Goal: Information Seeking & Learning: Learn about a topic

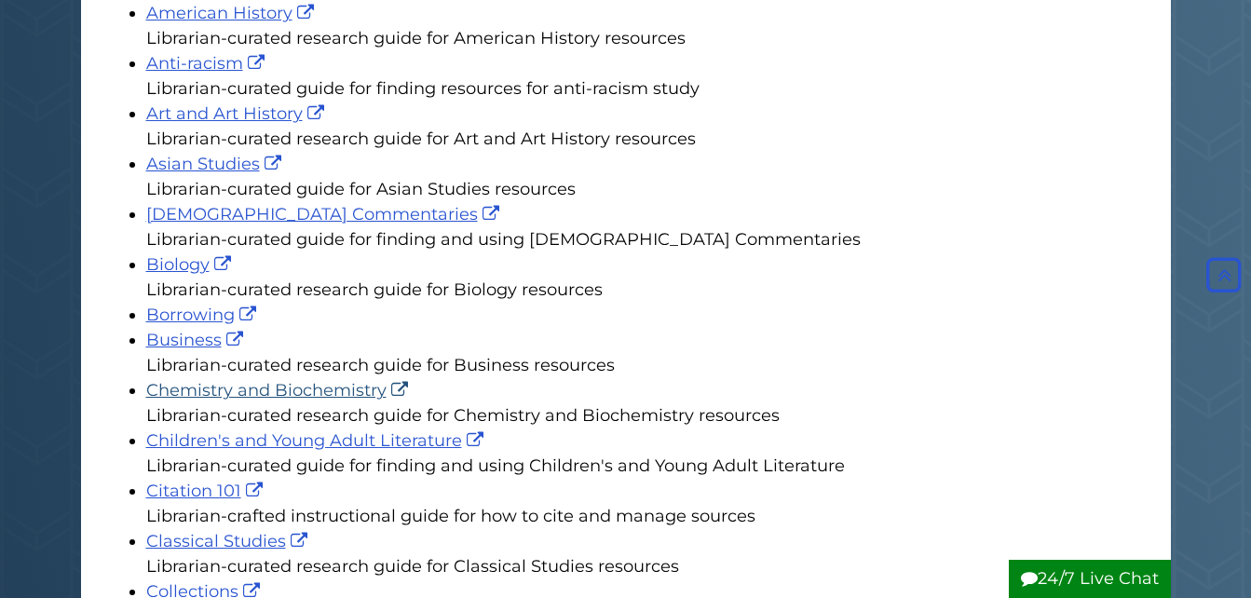
scroll to position [466, 0]
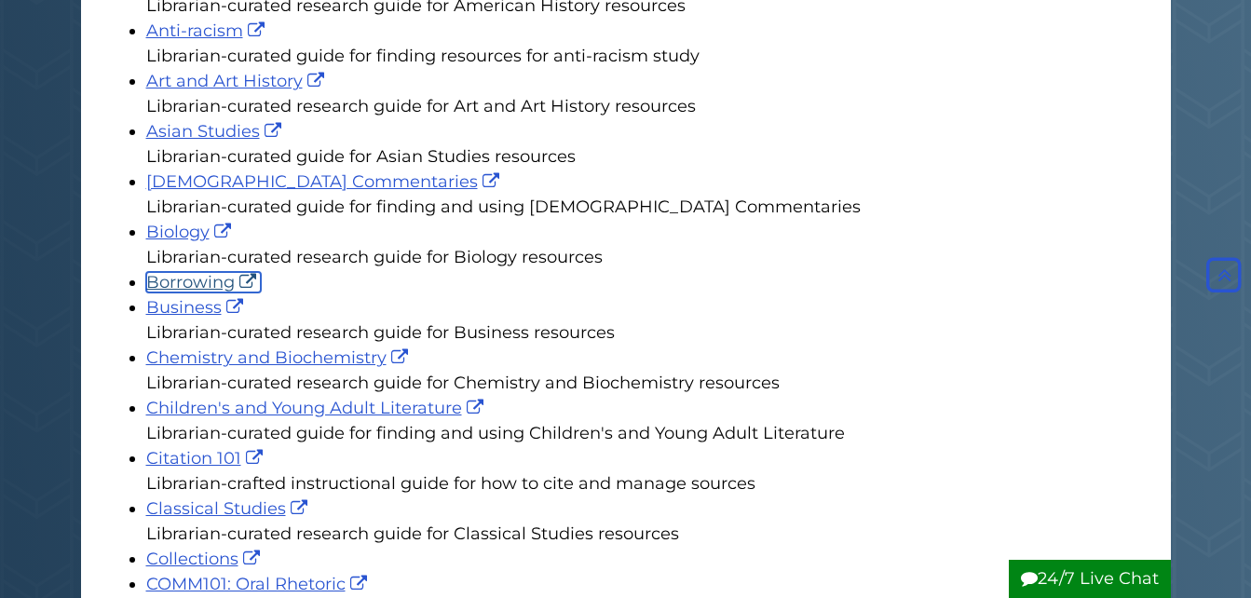
click at [221, 286] on link "Borrowing" at bounding box center [203, 282] width 115 height 20
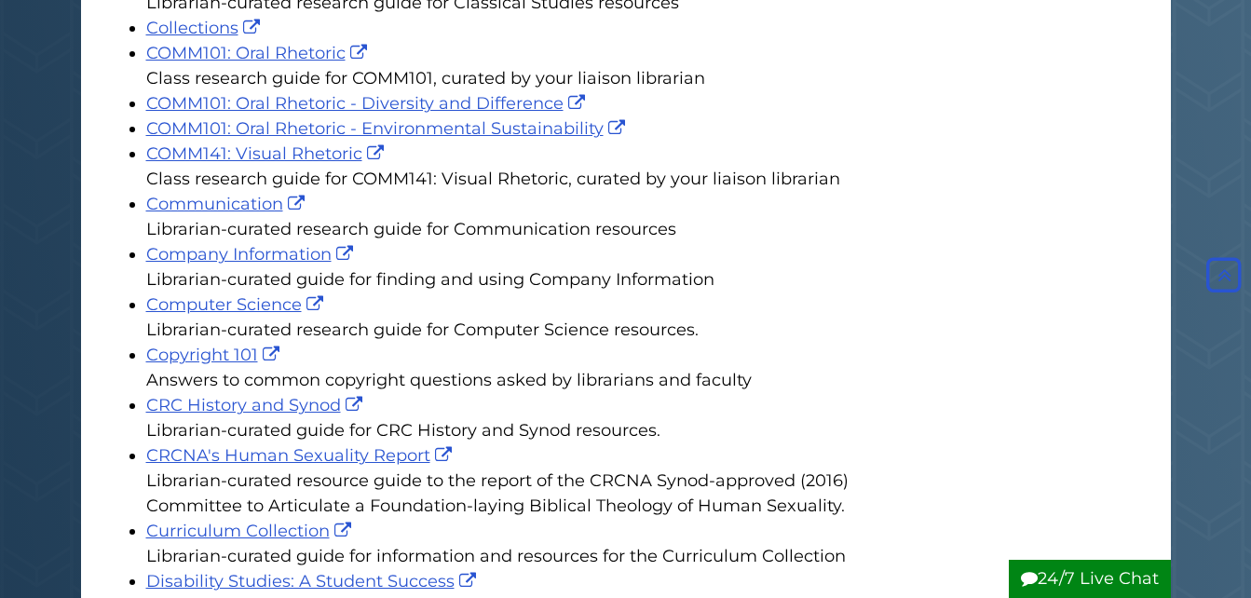
scroll to position [1025, 0]
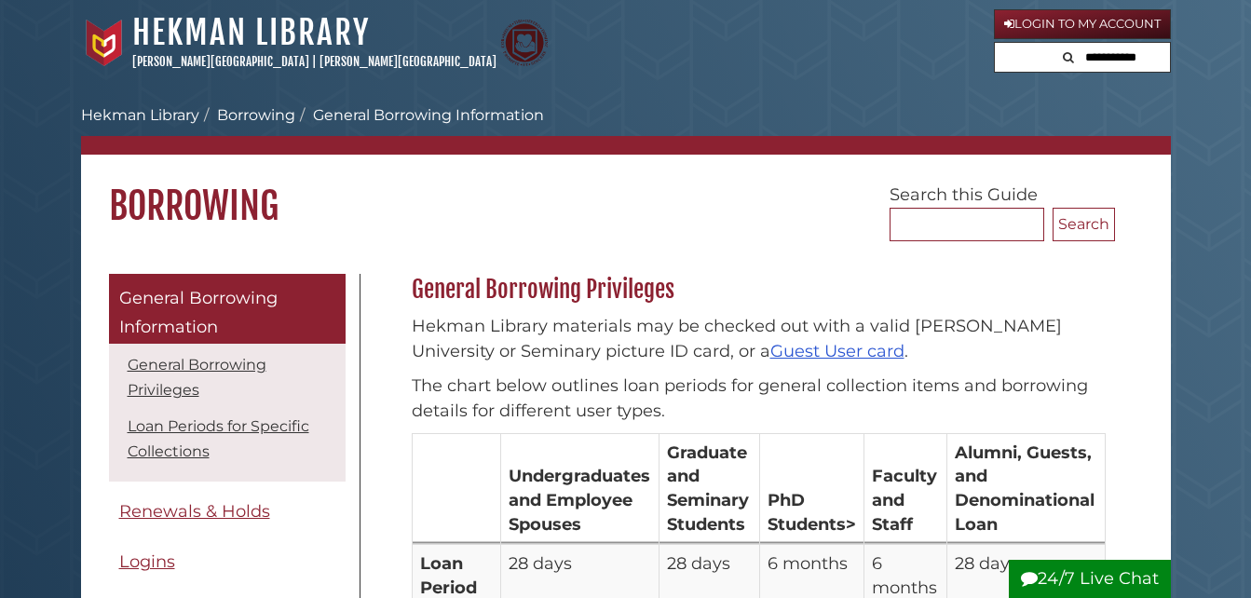
click at [1083, 53] on input "text" at bounding box center [1113, 58] width 112 height 30
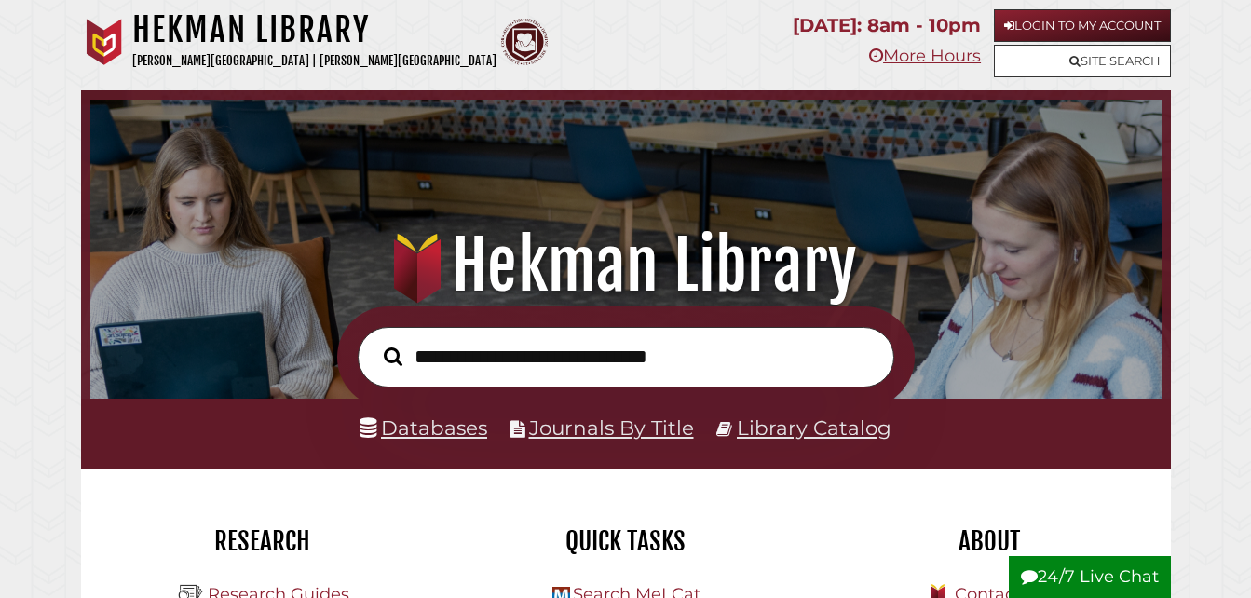
scroll to position [93, 0]
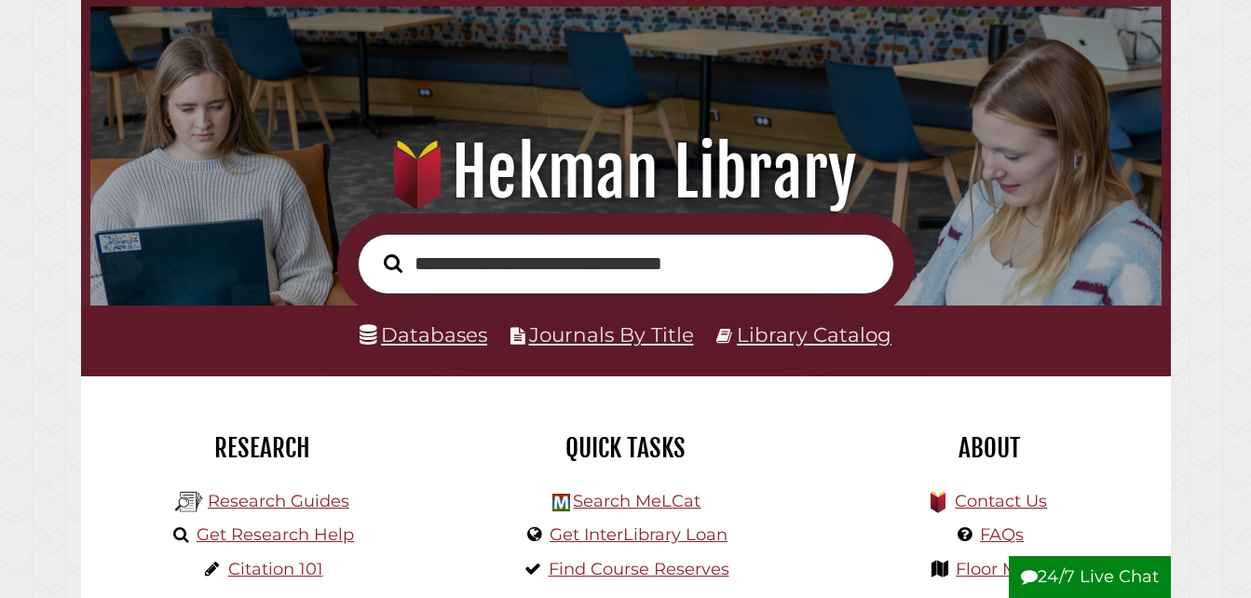
type input "**********"
click at [374, 249] on button "Search" at bounding box center [392, 263] width 37 height 29
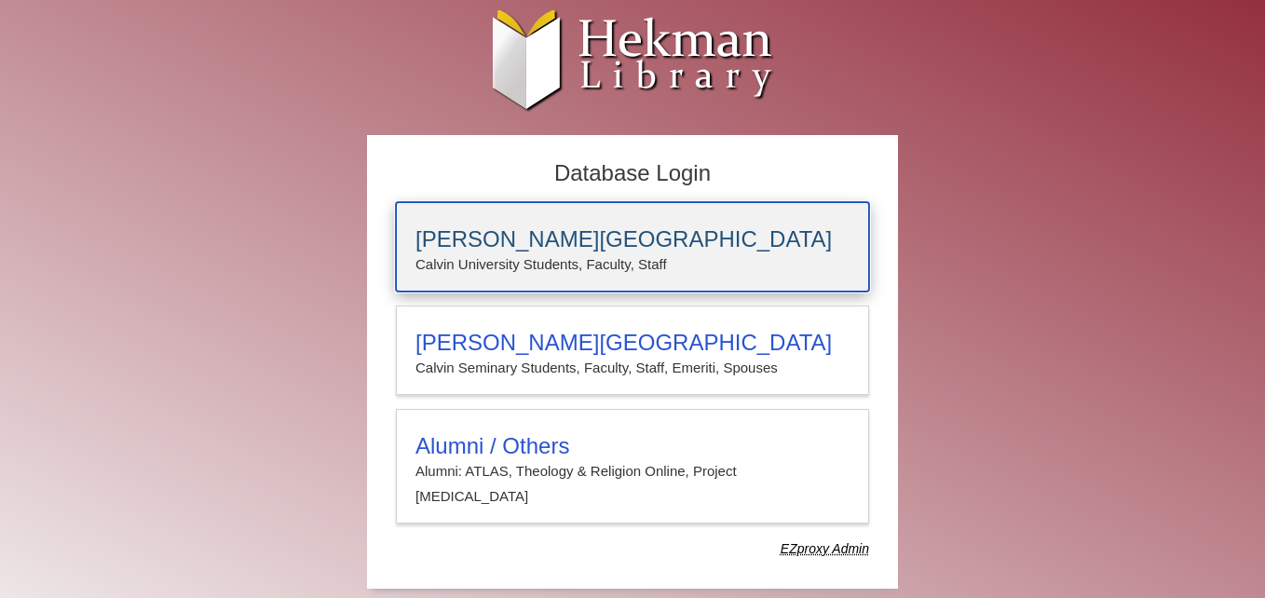
click at [713, 268] on p "Calvin University Students, Faculty, Staff" at bounding box center [632, 264] width 434 height 24
